Goal: Information Seeking & Learning: Learn about a topic

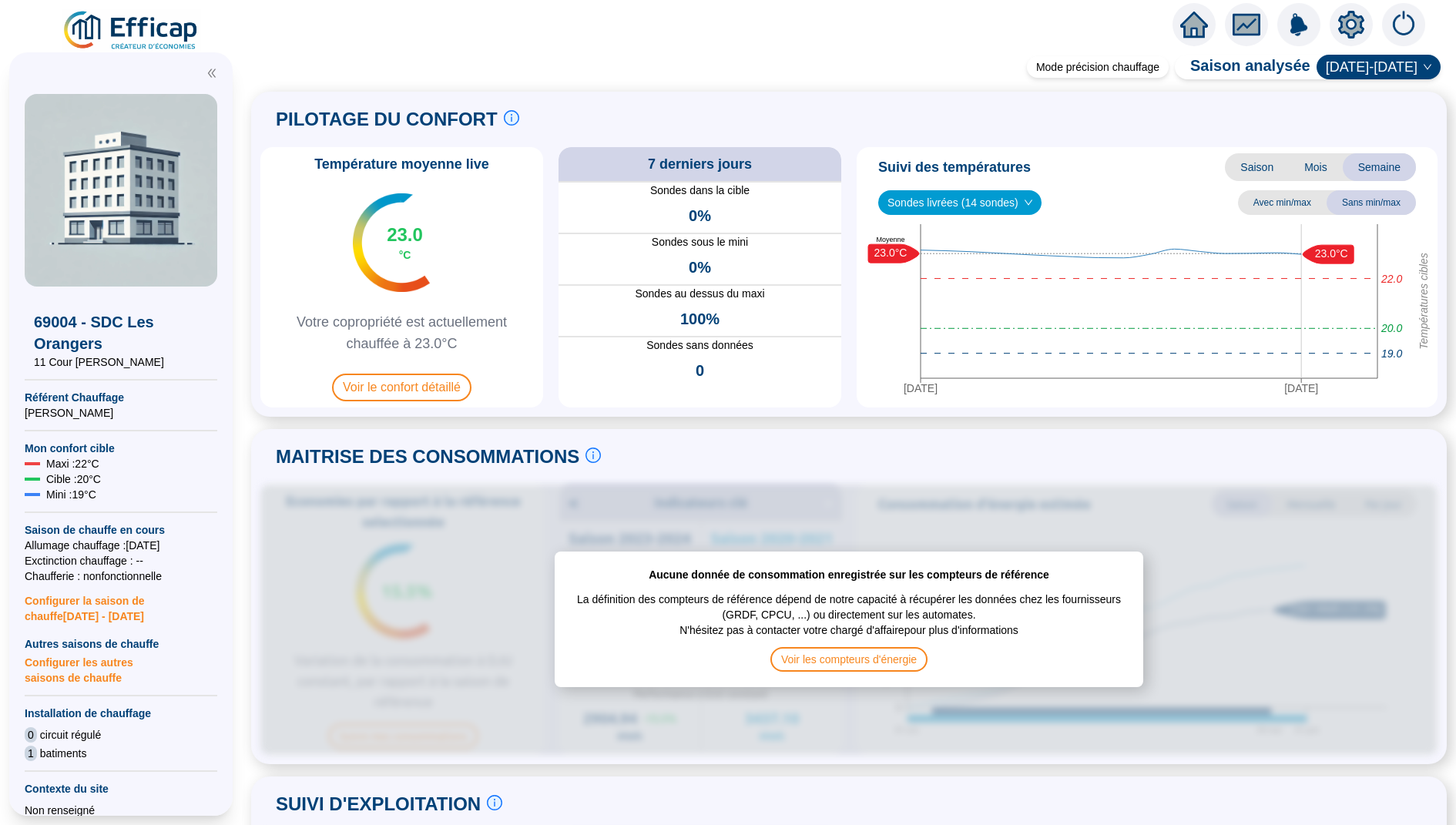
click at [1188, 16] on icon "home" at bounding box center [1194, 25] width 28 height 28
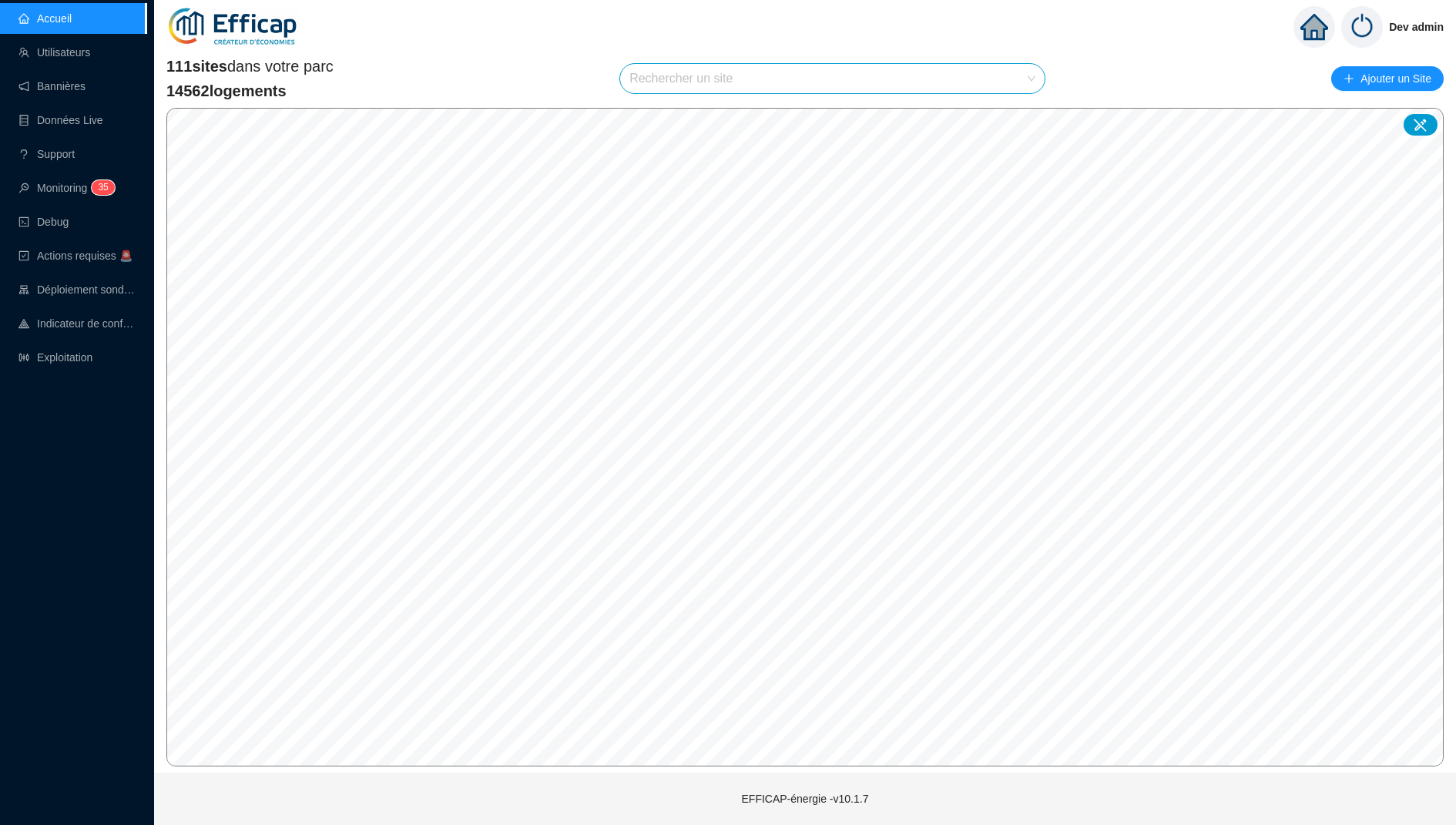
click at [411, 51] on div "111 sites dans votre parc 14562 logements Rechercher un site Ajouter un Site © …" at bounding box center [805, 411] width 1302 height 723
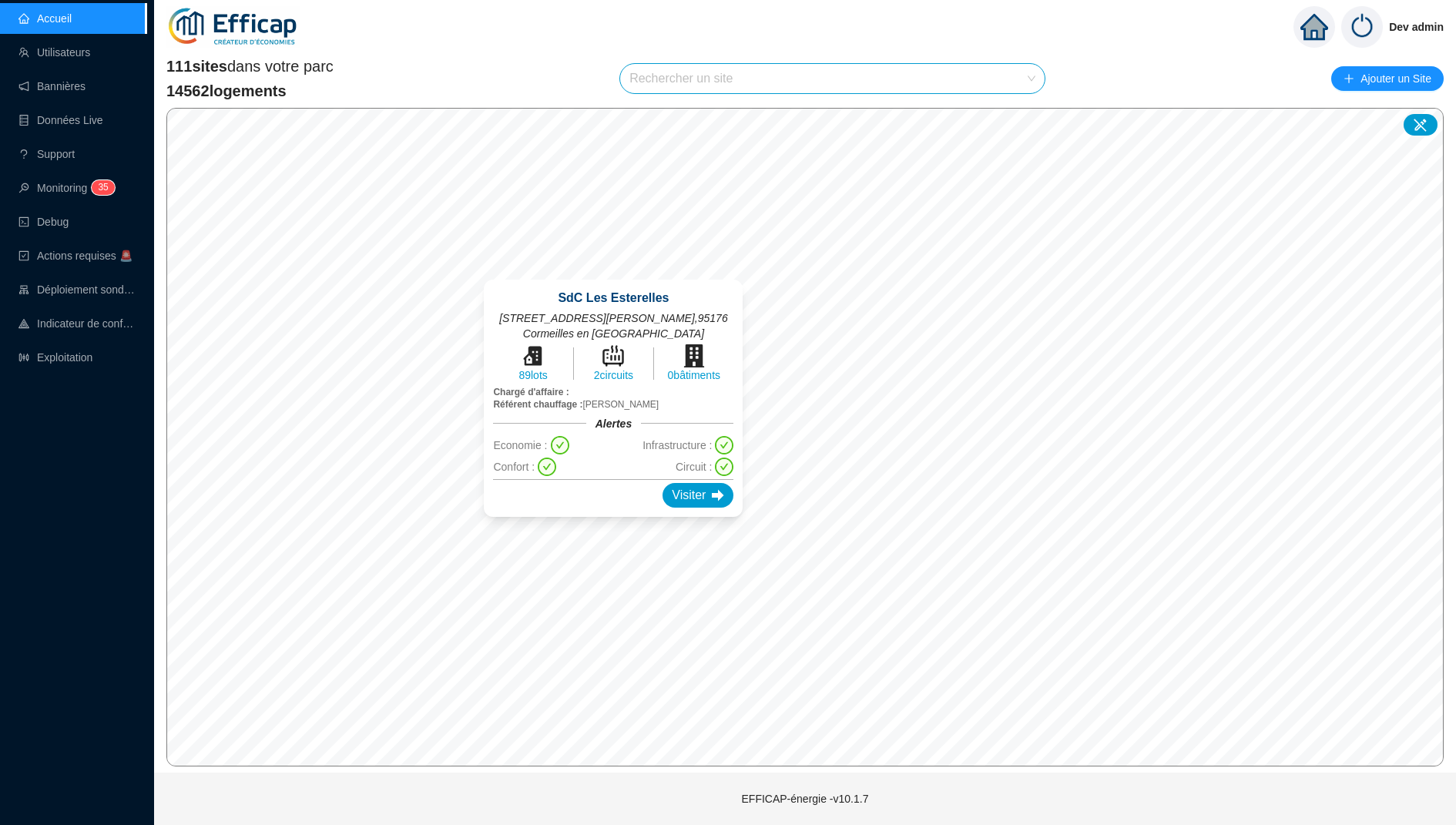
click at [617, 271] on div "SdC Les Esterelles [STREET_ADDRESS][PERSON_NAME] 89 lots 2 circuits 0 bâtiments…" at bounding box center [613, 398] width 296 height 274
click at [711, 503] on div "Visiter" at bounding box center [698, 495] width 71 height 25
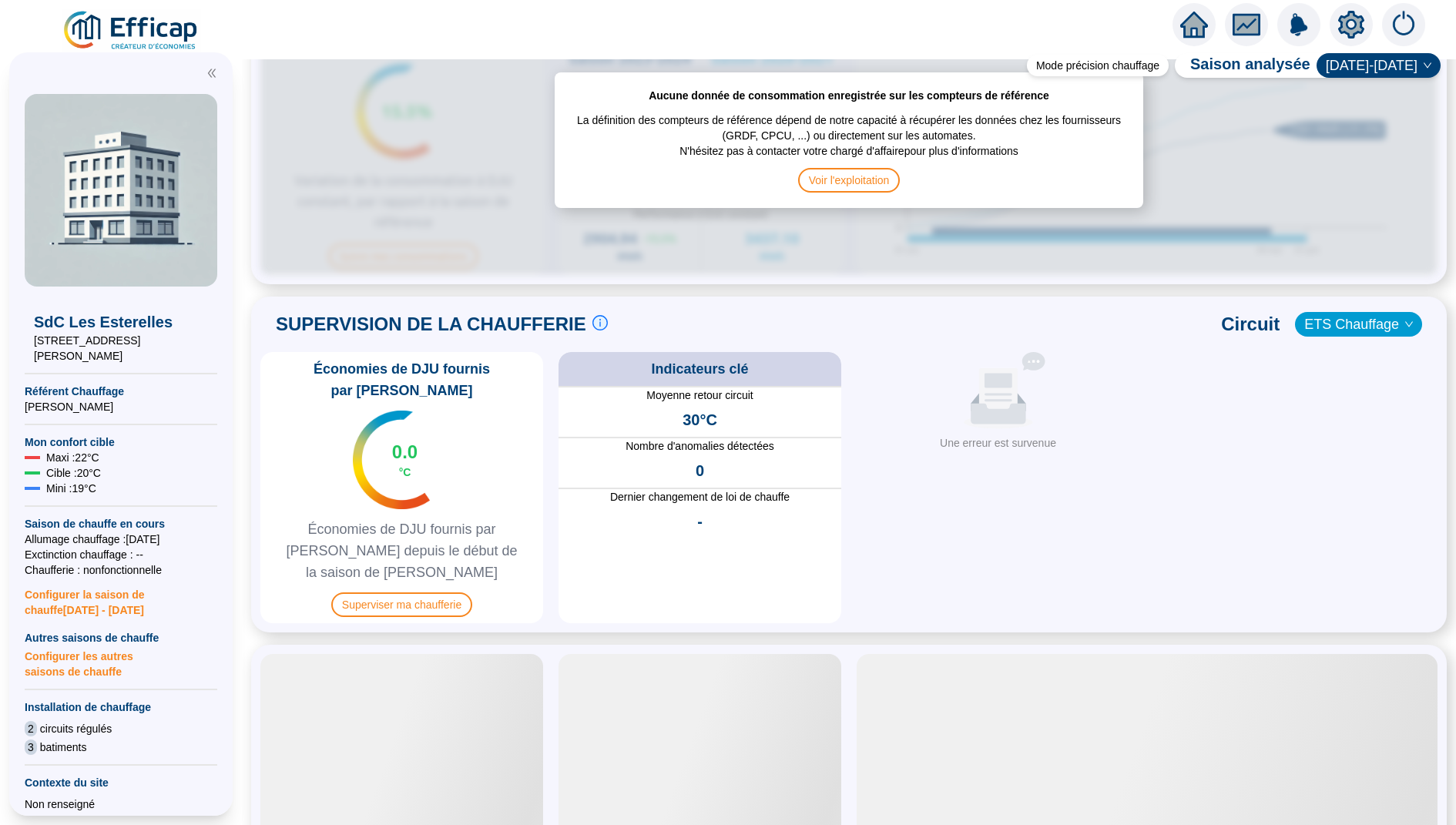
scroll to position [897, 0]
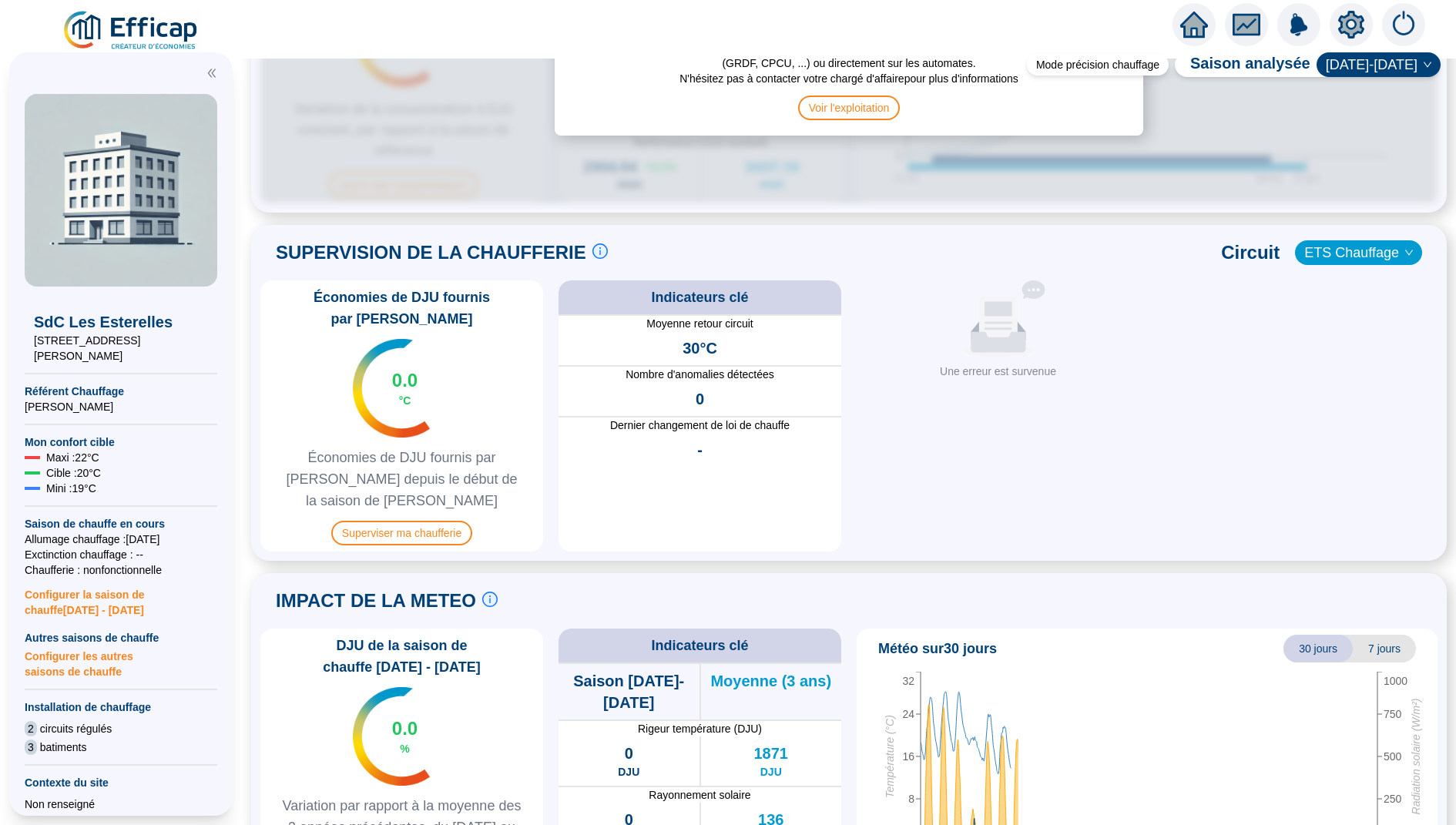
click at [1409, 249] on icon "down" at bounding box center [1409, 252] width 9 height 9
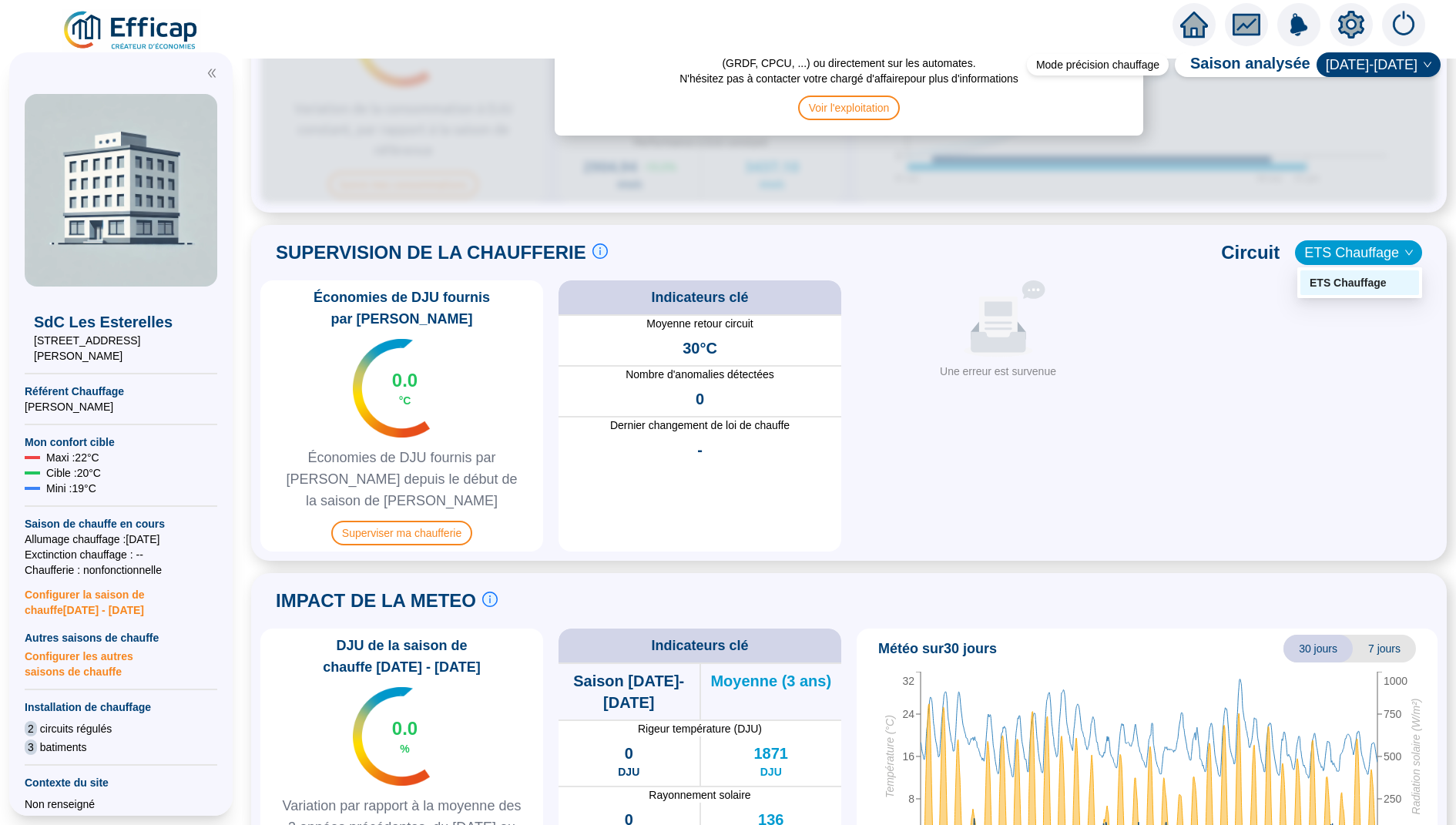
click at [1364, 254] on span "ETS Chauffage" at bounding box center [1358, 252] width 108 height 23
click at [592, 436] on div "-" at bounding box center [700, 449] width 283 height 33
click at [439, 520] on span "Superviser ma chaufferie" at bounding box center [401, 533] width 141 height 25
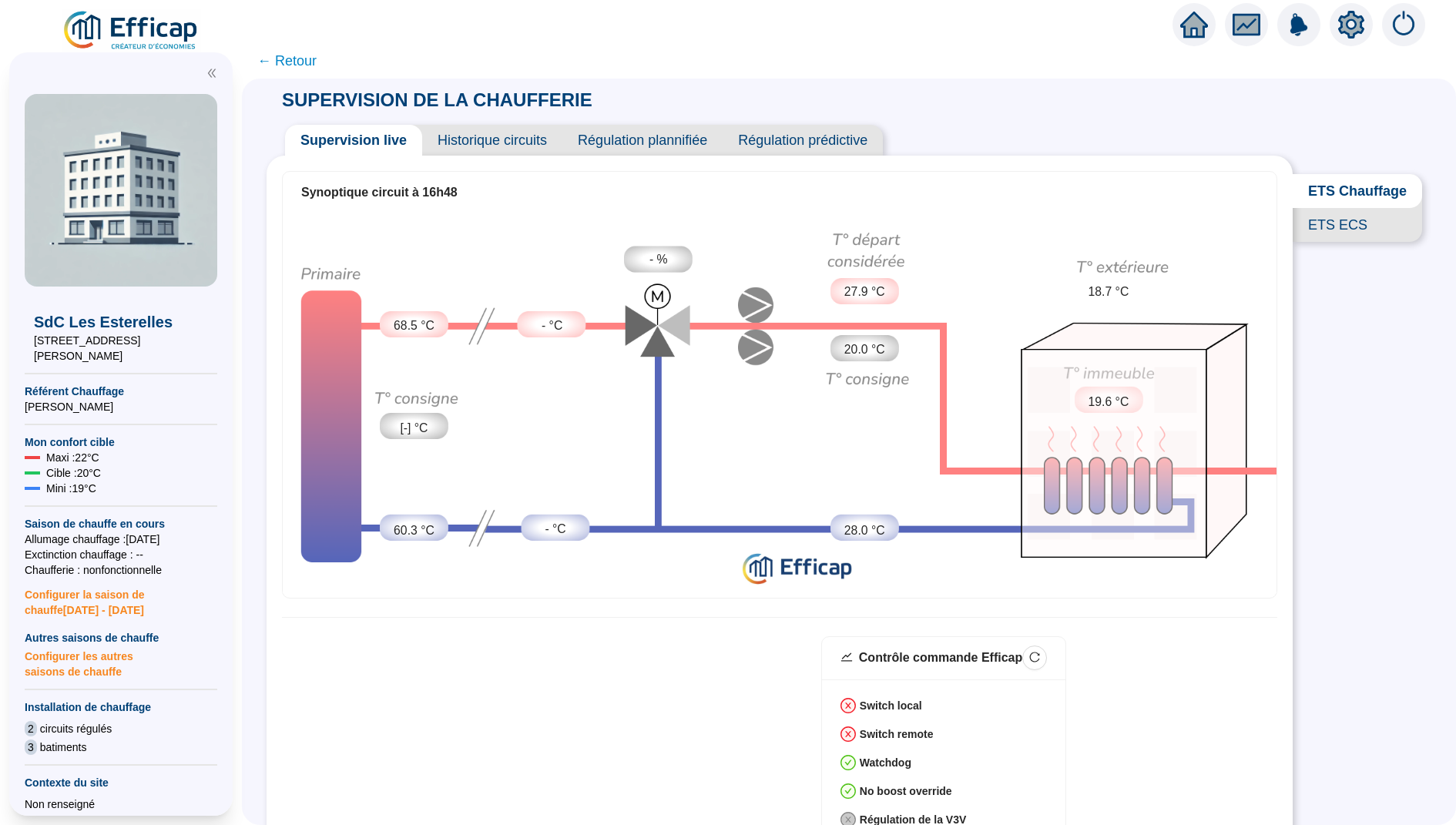
click at [467, 120] on div "Supervision live Historique circuits Régulation plannifiée Régulation prédictive" at bounding box center [779, 133] width 1027 height 43
click at [467, 139] on span "Historique circuits" at bounding box center [493, 140] width 140 height 31
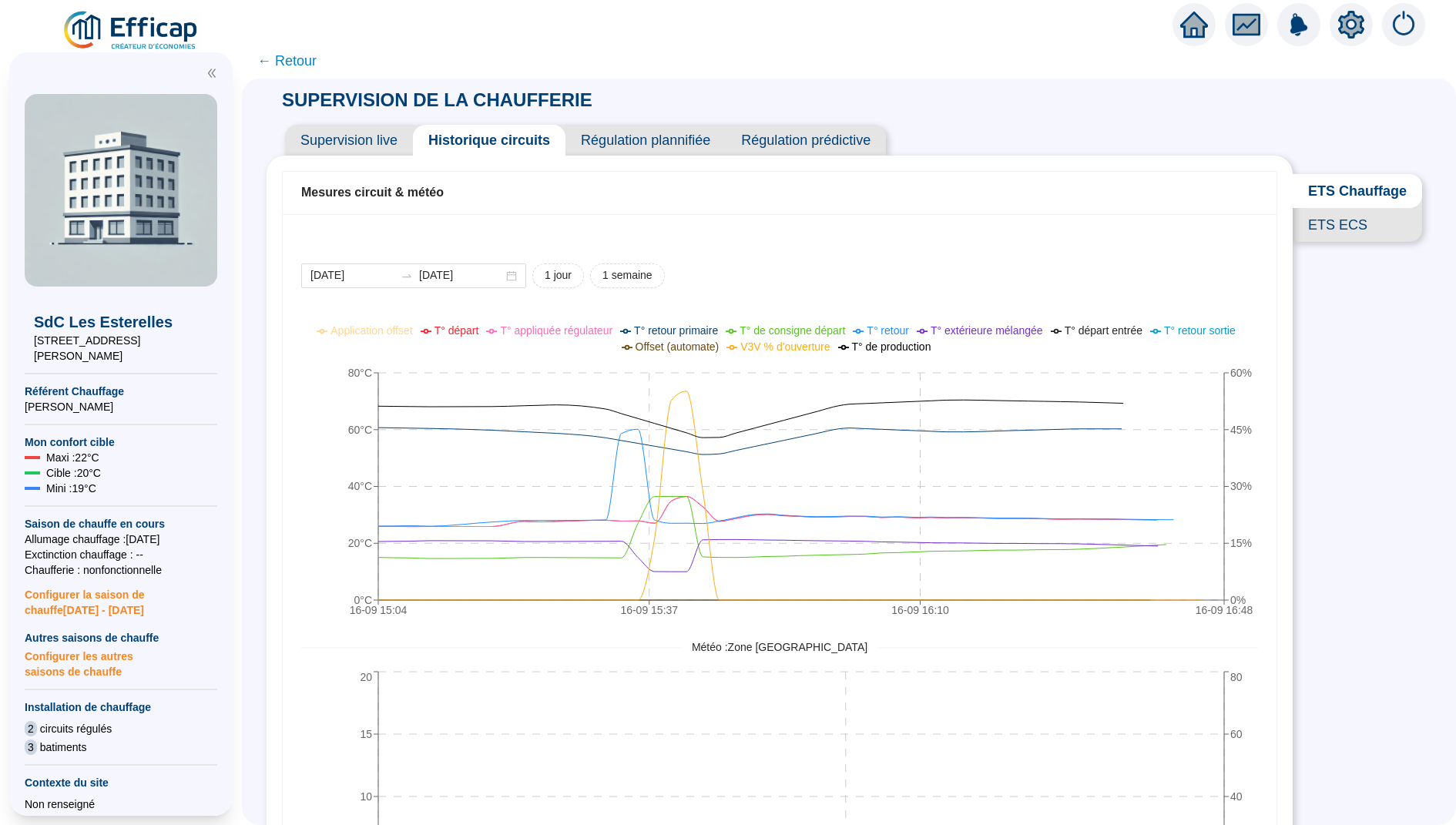
click at [371, 150] on span "Supervision live" at bounding box center [349, 140] width 128 height 31
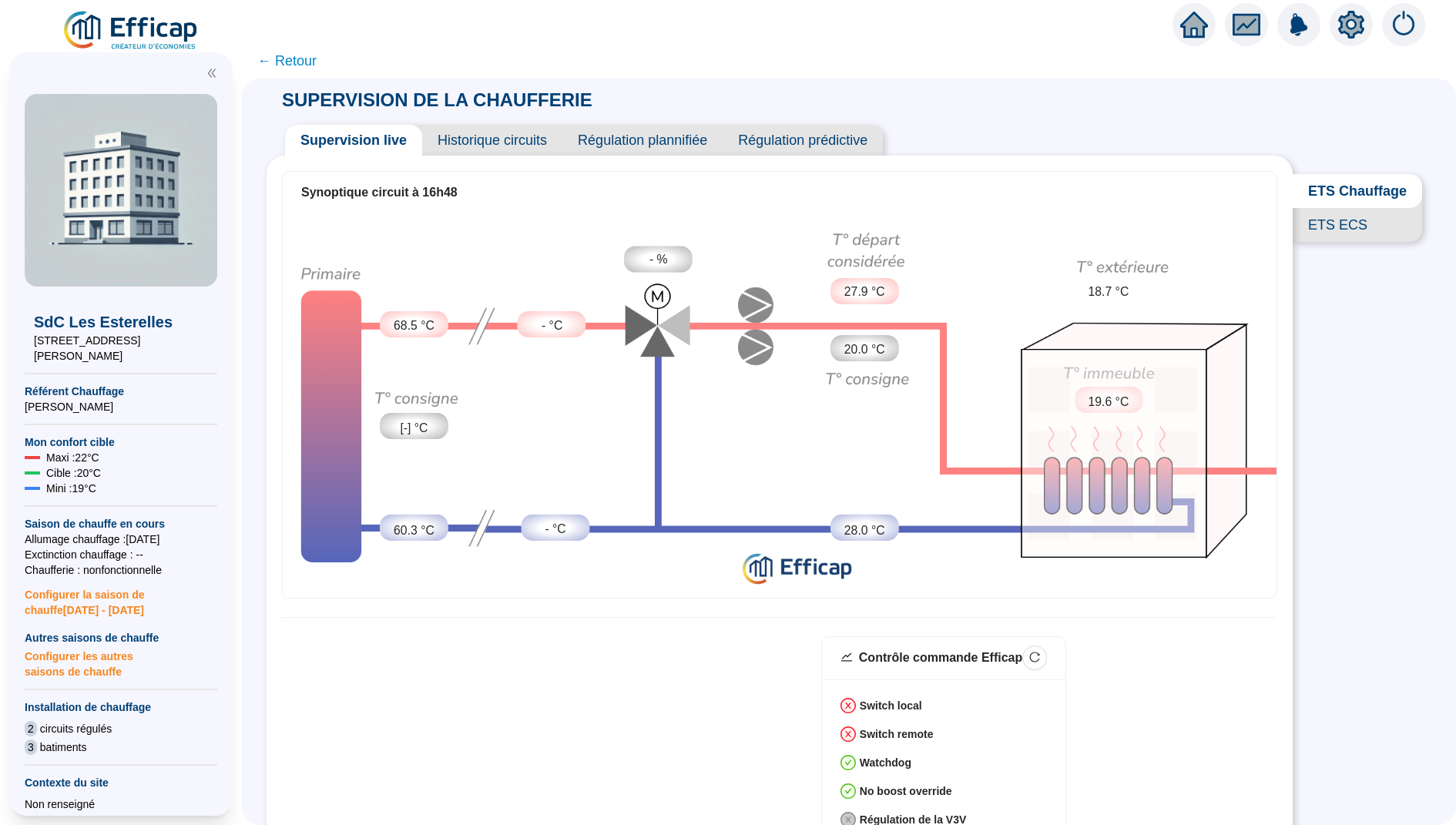
click at [1358, 224] on span "ETS ECS" at bounding box center [1357, 224] width 129 height 33
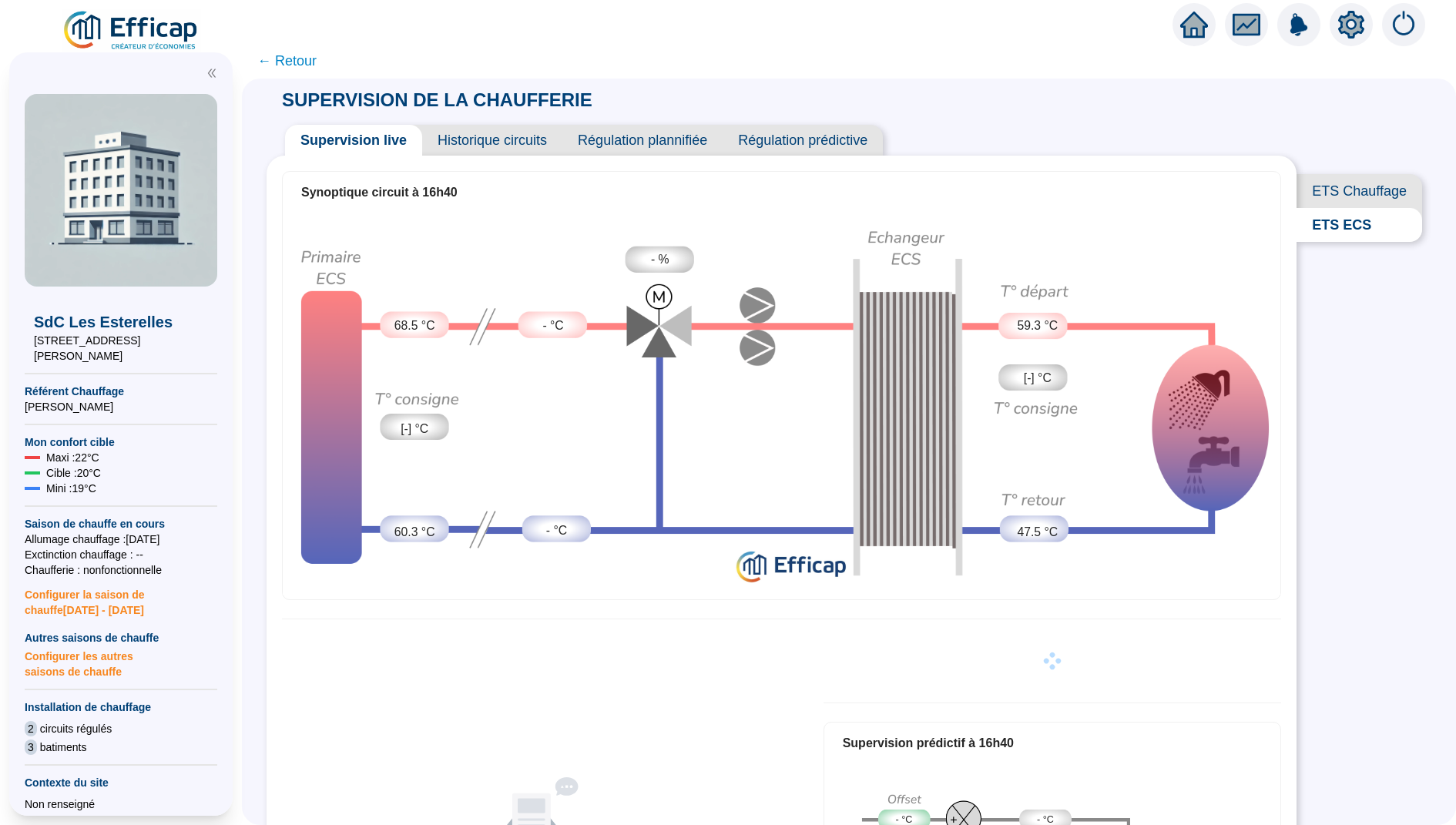
click at [1347, 191] on span "ETS Chauffage" at bounding box center [1359, 190] width 125 height 33
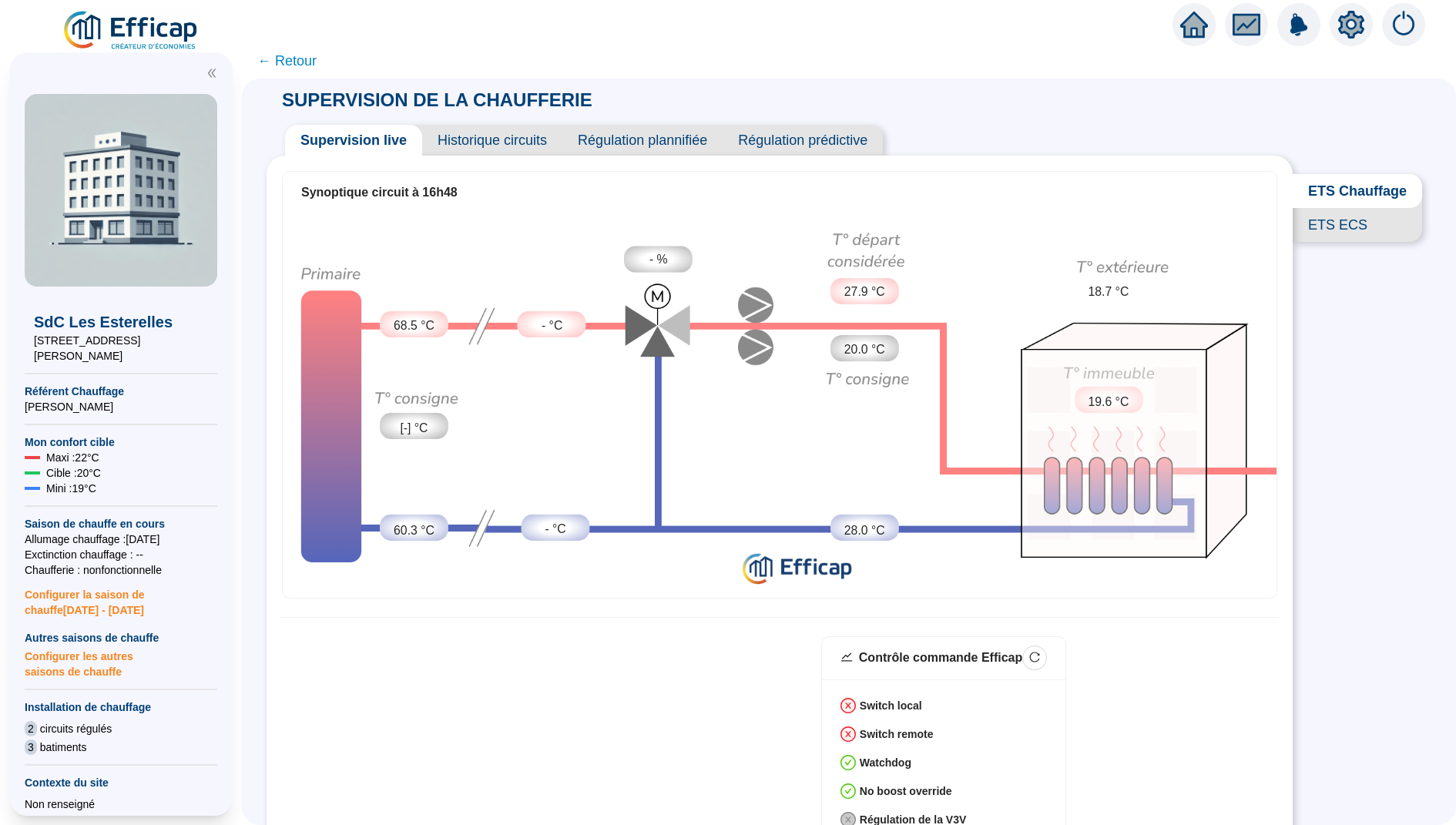
click at [283, 58] on span "← Retour" at bounding box center [287, 61] width 59 height 22
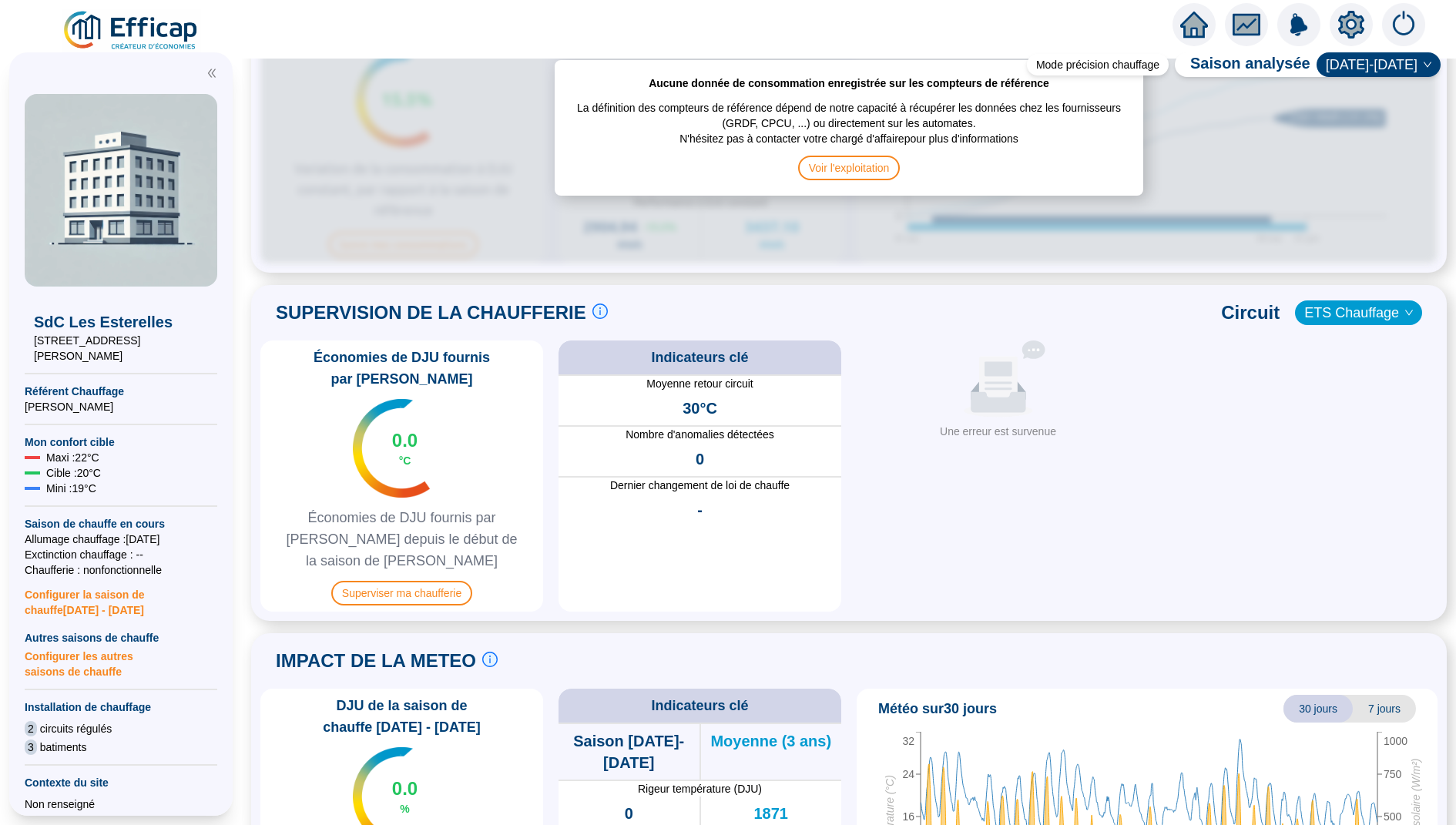
scroll to position [968, 0]
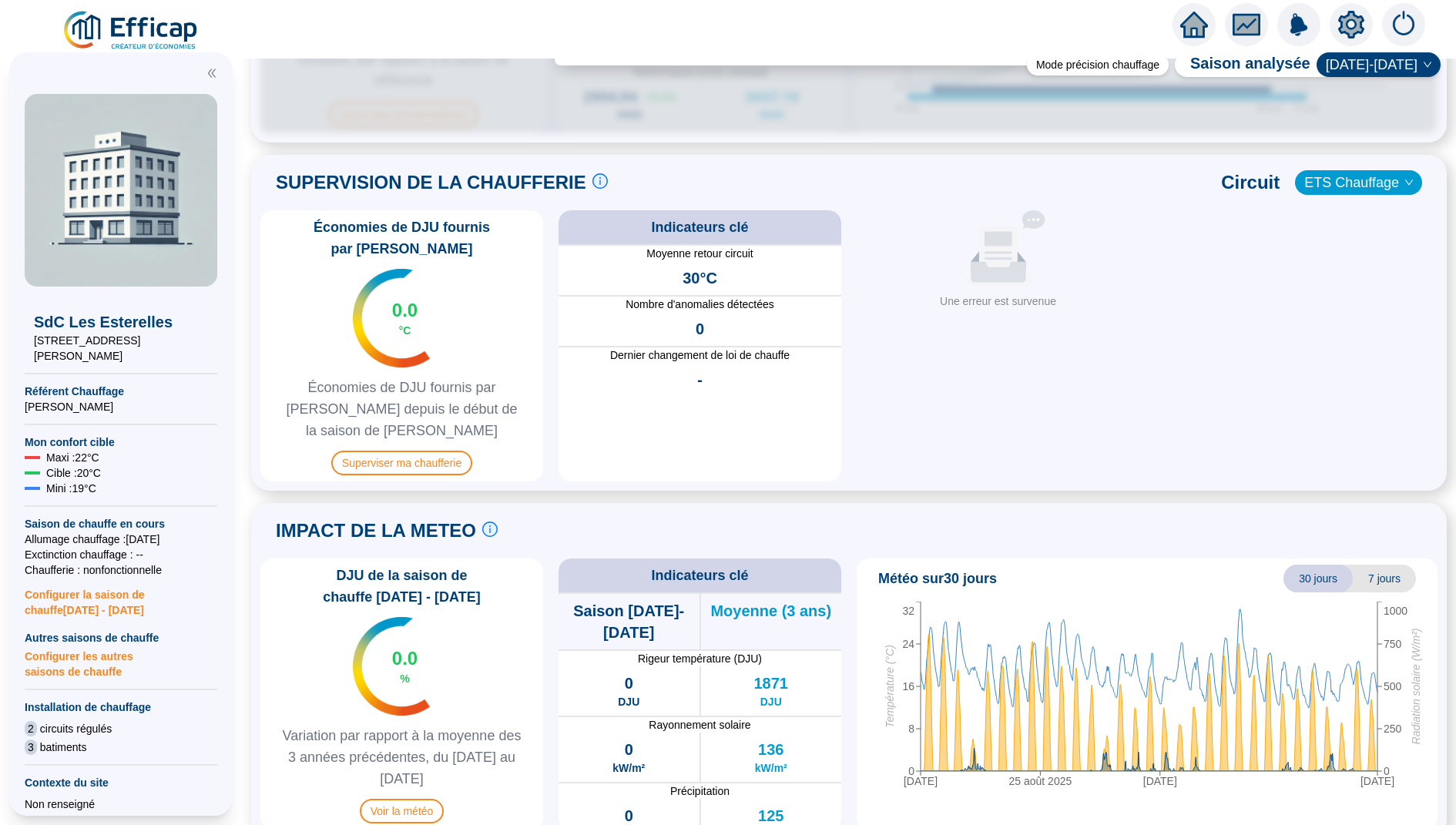
click at [1392, 182] on span "ETS Chauffage" at bounding box center [1358, 182] width 108 height 23
click at [1104, 287] on div "Aucune donnée Une erreur est survenue" at bounding box center [998, 346] width 270 height 271
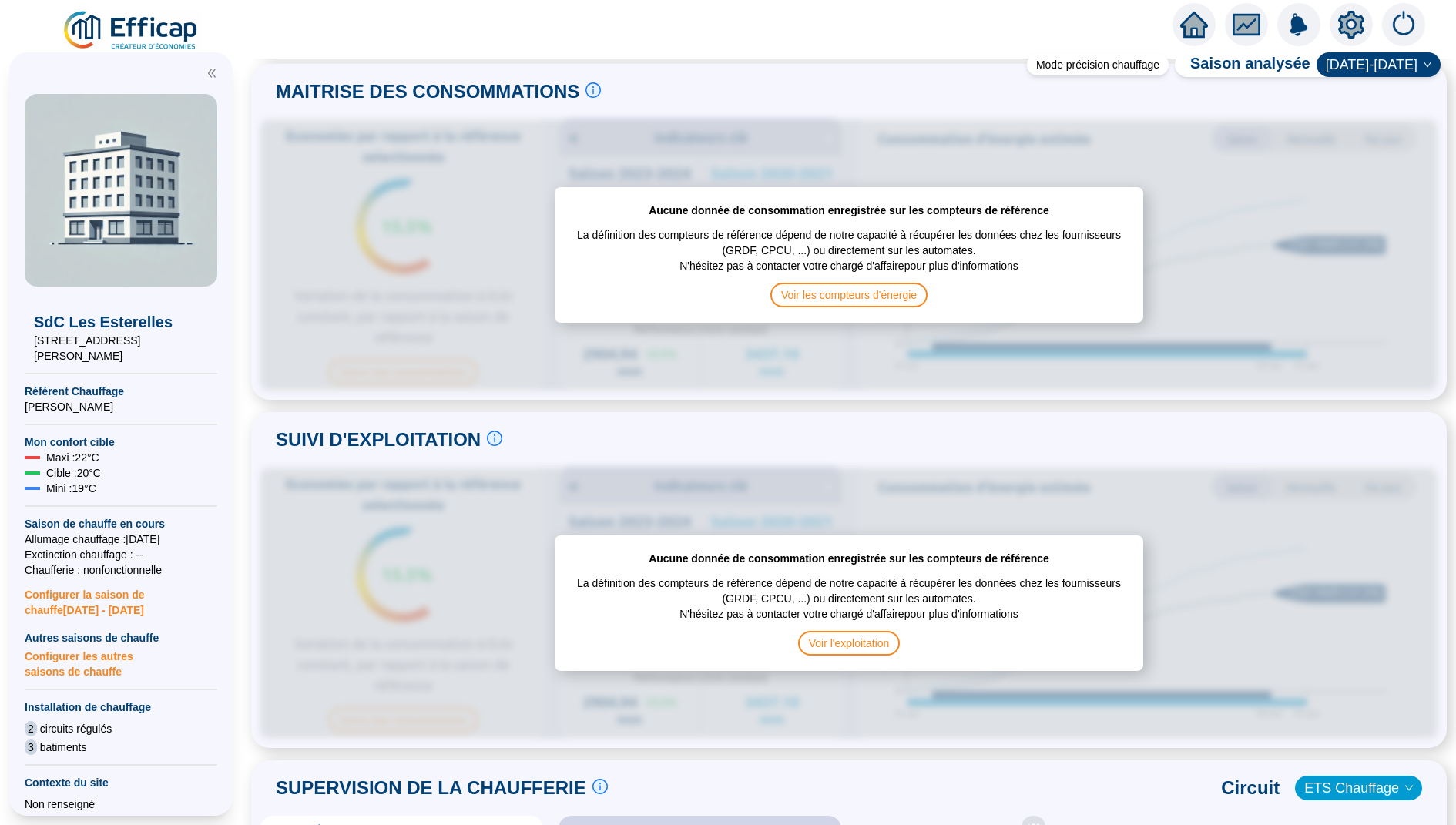
scroll to position [0, 0]
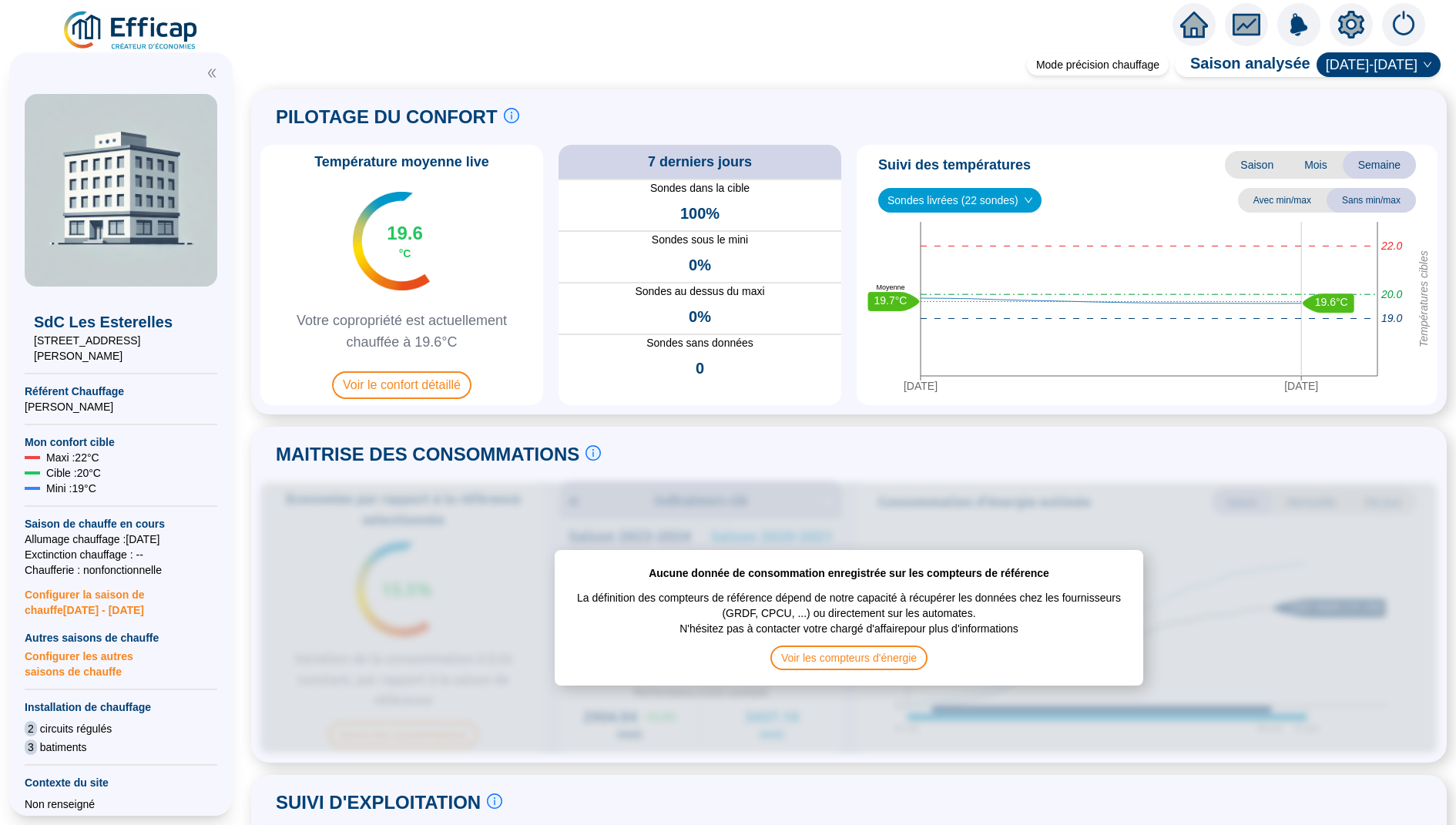
click at [991, 199] on span "Sondes livrées (22 sondes)" at bounding box center [960, 200] width 145 height 23
click at [844, 317] on div "Température moyenne live 19.6 °C Votre copropriété est actuellement chauffée à …" at bounding box center [849, 275] width 1177 height 260
click at [1195, 19] on icon "home" at bounding box center [1194, 25] width 28 height 22
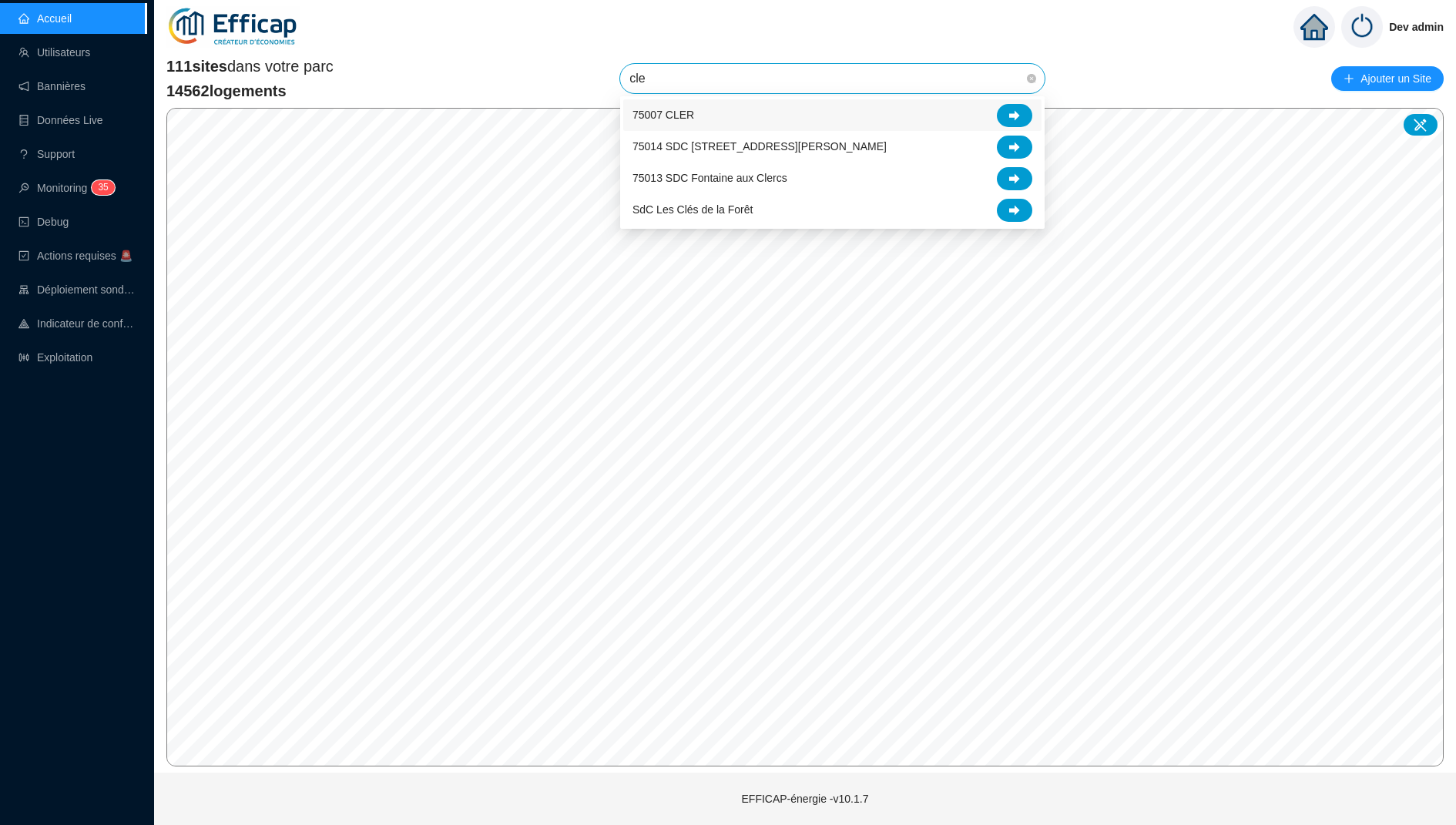
type input "cler"
click at [1016, 115] on icon at bounding box center [1015, 115] width 11 height 10
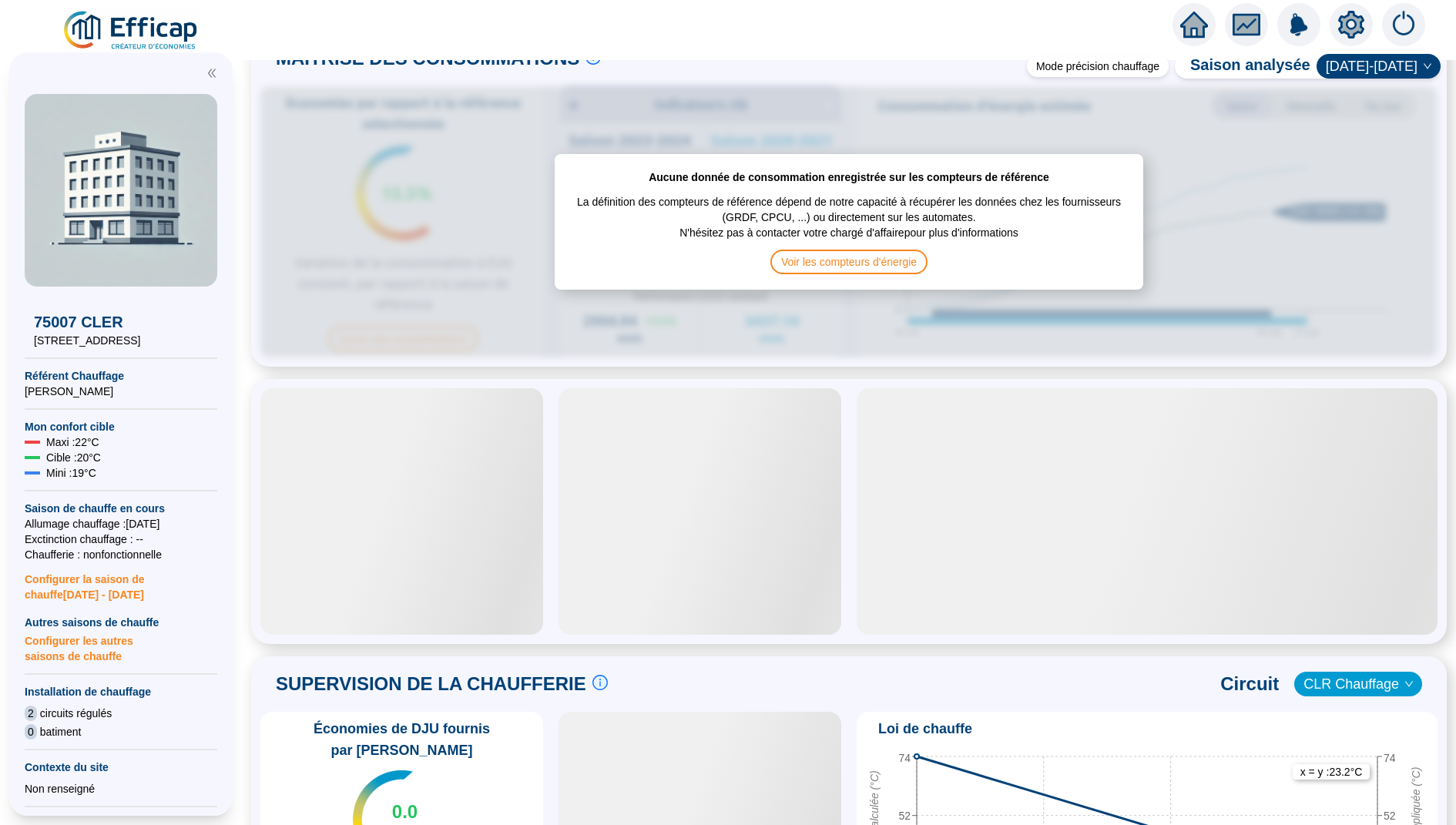
scroll to position [828, 0]
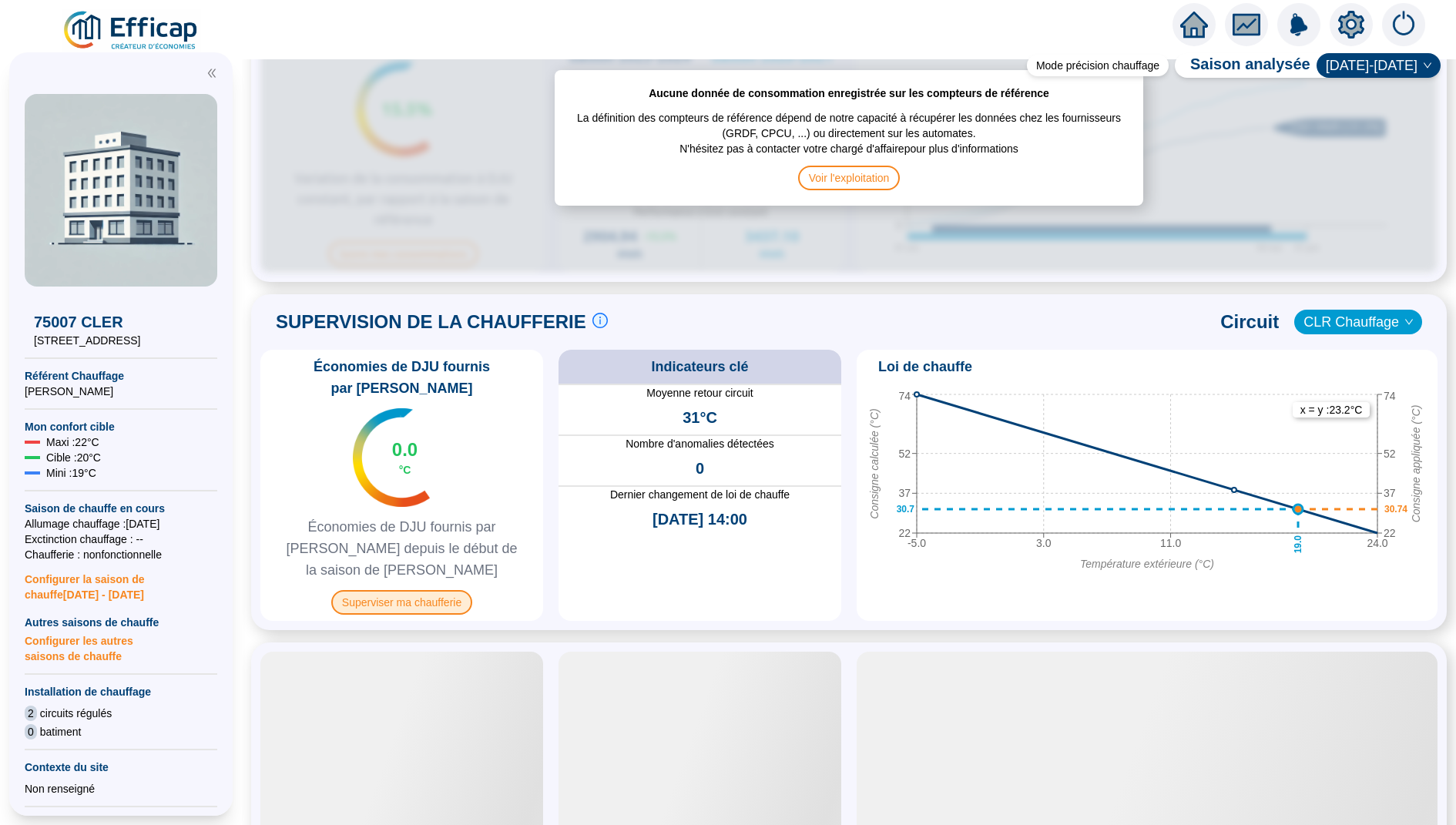
click at [434, 590] on span "Superviser ma chaufferie" at bounding box center [401, 602] width 141 height 25
